Goal: Find specific page/section: Find specific page/section

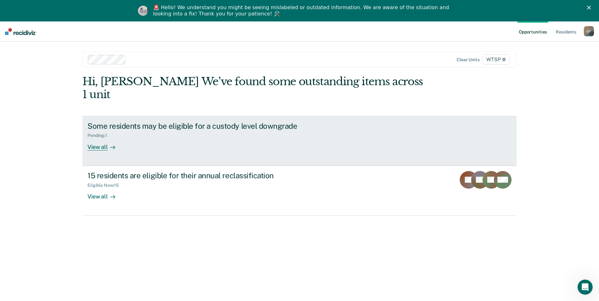
click at [93, 138] on div "View all" at bounding box center [104, 144] width 35 height 12
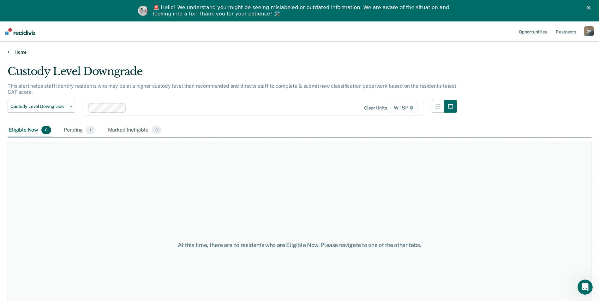
click at [18, 50] on link "Home" at bounding box center [300, 52] width 584 height 6
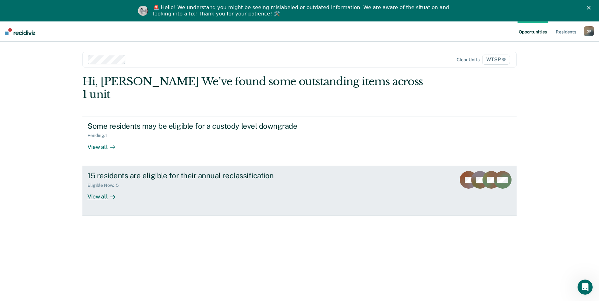
click at [101, 188] on div "View all" at bounding box center [104, 194] width 35 height 12
